Goal: Find specific page/section: Find specific page/section

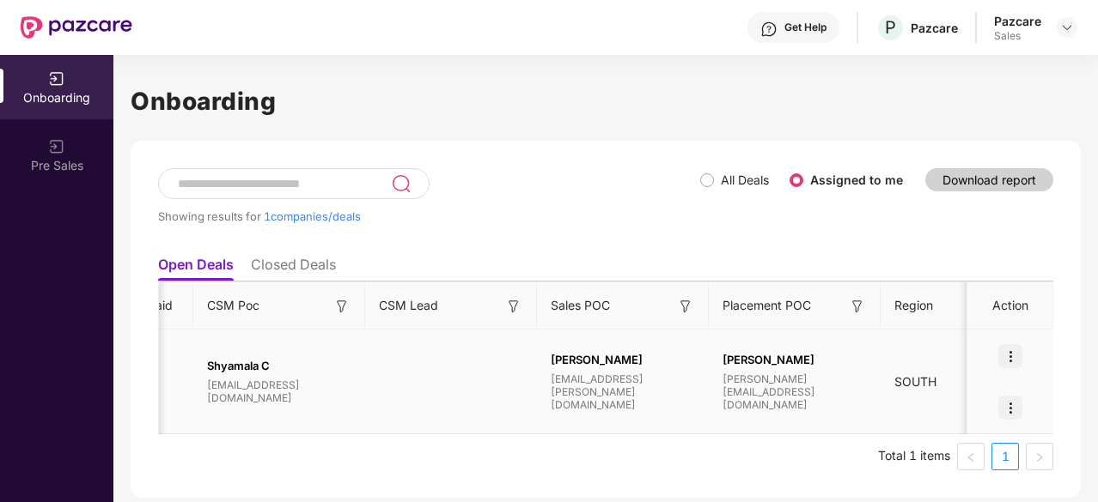
scroll to position [0, 1659]
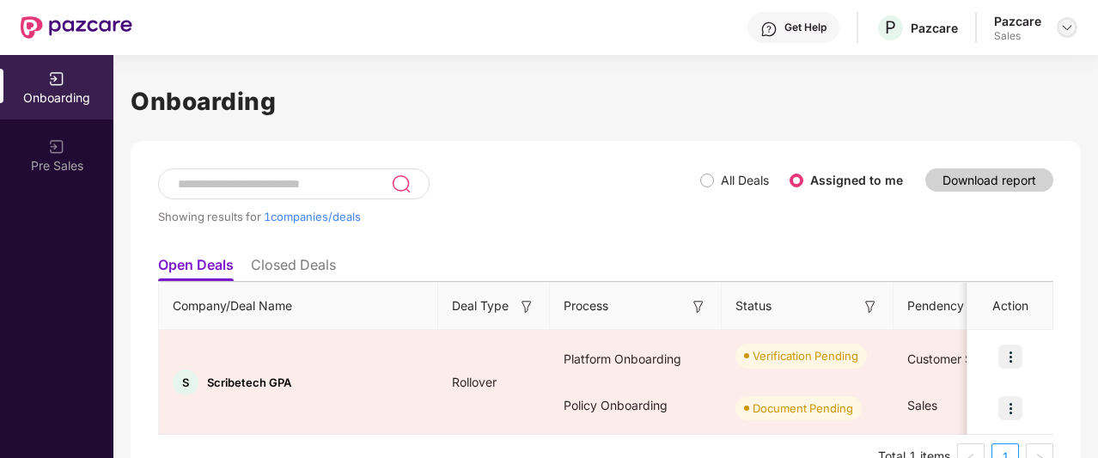
click at [1070, 26] on img at bounding box center [1067, 28] width 14 height 14
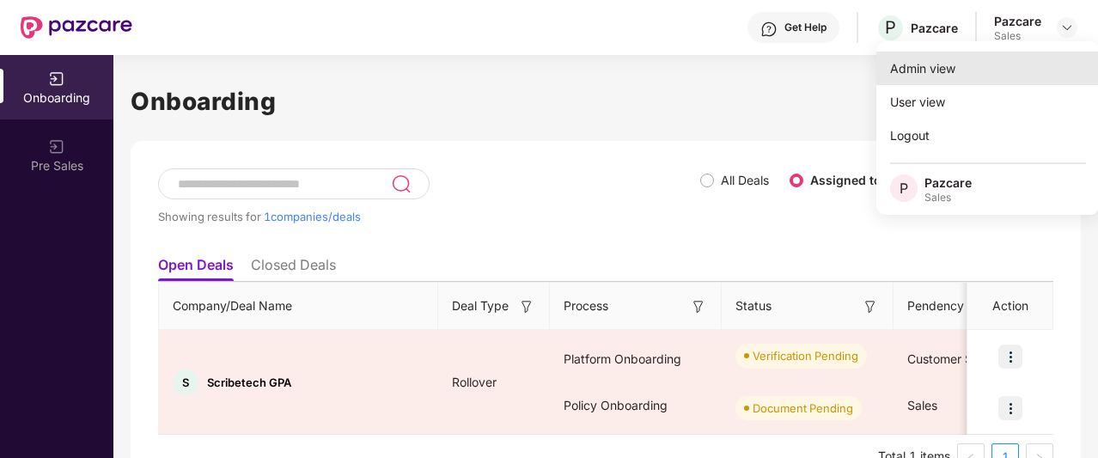
click at [1013, 54] on div "Admin view" at bounding box center [987, 68] width 223 height 33
